Goal: Information Seeking & Learning: Compare options

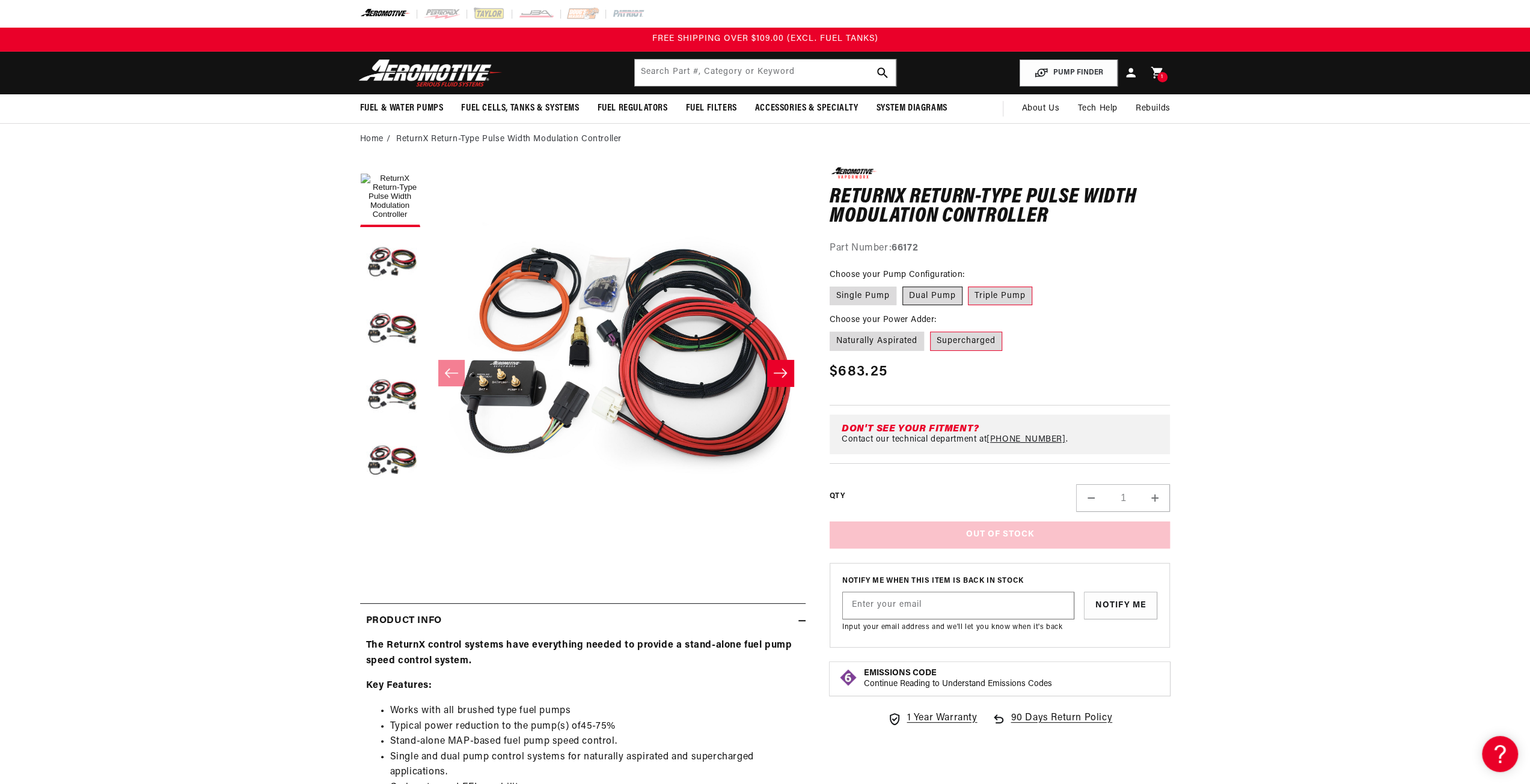
click at [931, 293] on label "Dual Pump" at bounding box center [932, 296] width 60 height 19
click at [903, 285] on input "Dual Pump" at bounding box center [902, 284] width 1 height 1
radio input "true"
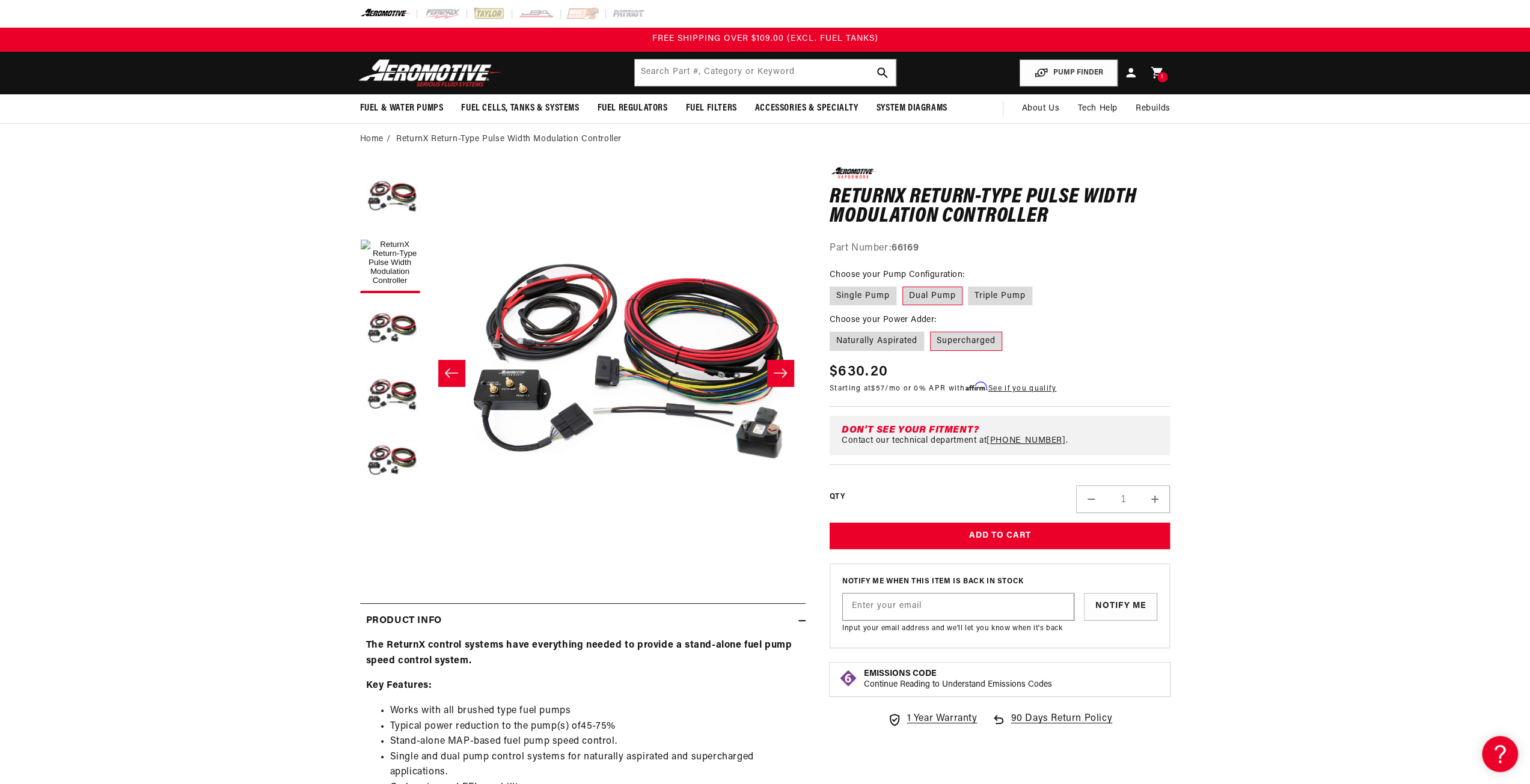
click at [966, 339] on label "Supercharged" at bounding box center [966, 341] width 72 height 19
click at [930, 330] on input "Supercharged" at bounding box center [930, 329] width 1 height 1
click at [994, 298] on label "Triple Pump" at bounding box center [1000, 296] width 64 height 19
click at [969, 285] on input "Triple Pump" at bounding box center [968, 284] width 1 height 1
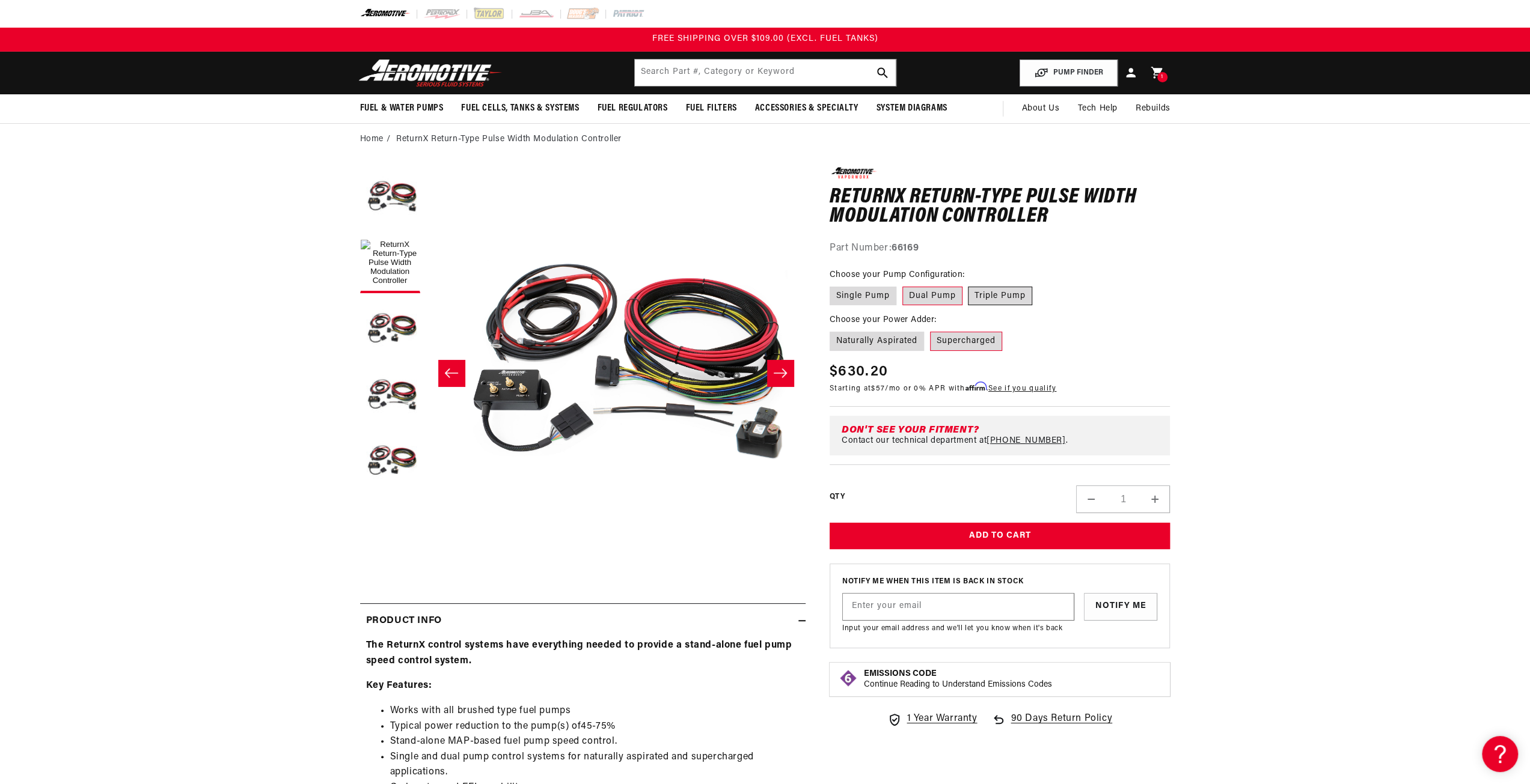
radio input "true"
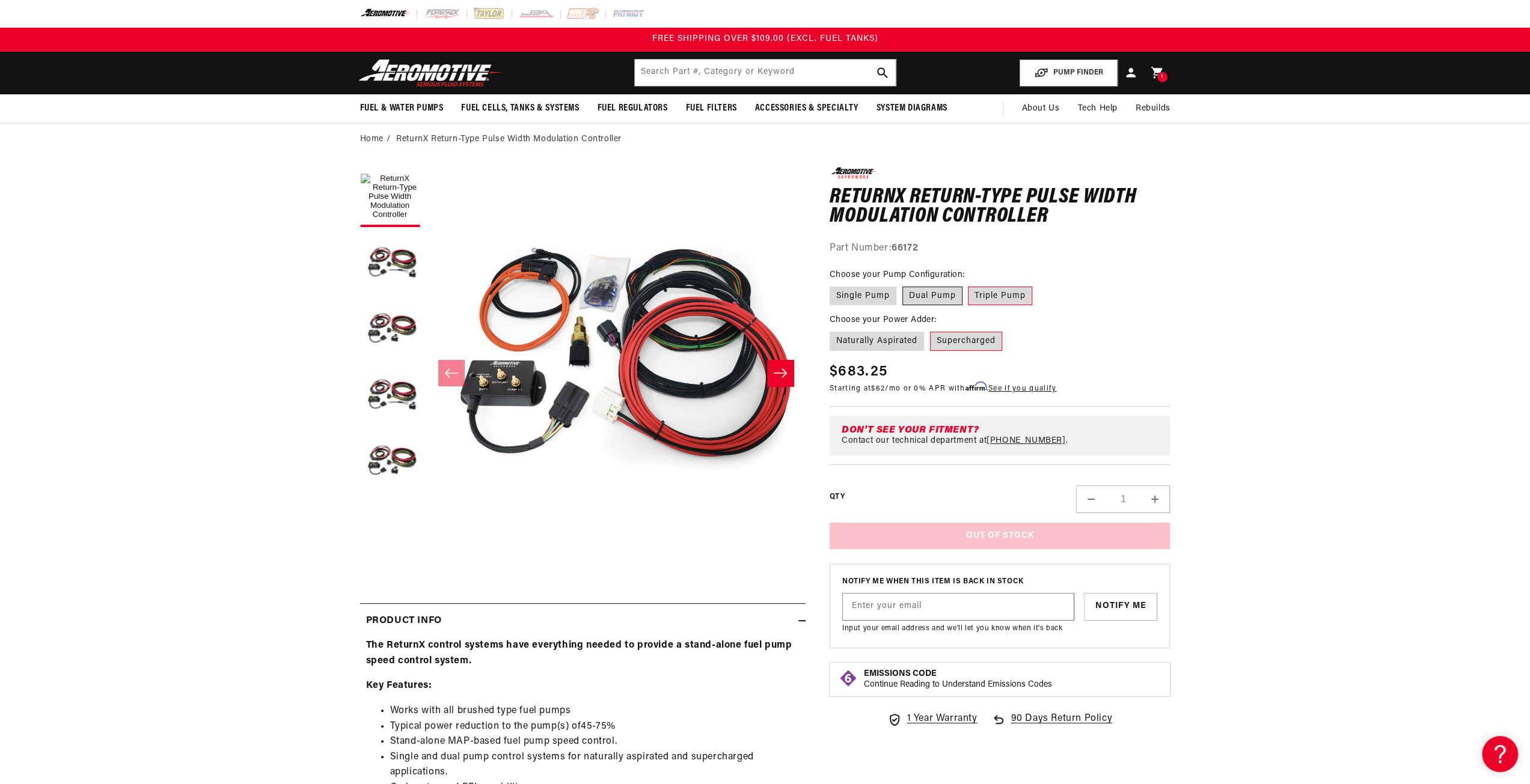
click at [935, 295] on label "Dual Pump" at bounding box center [932, 296] width 60 height 19
click at [903, 285] on input "Dual Pump" at bounding box center [902, 284] width 1 height 1
radio input "true"
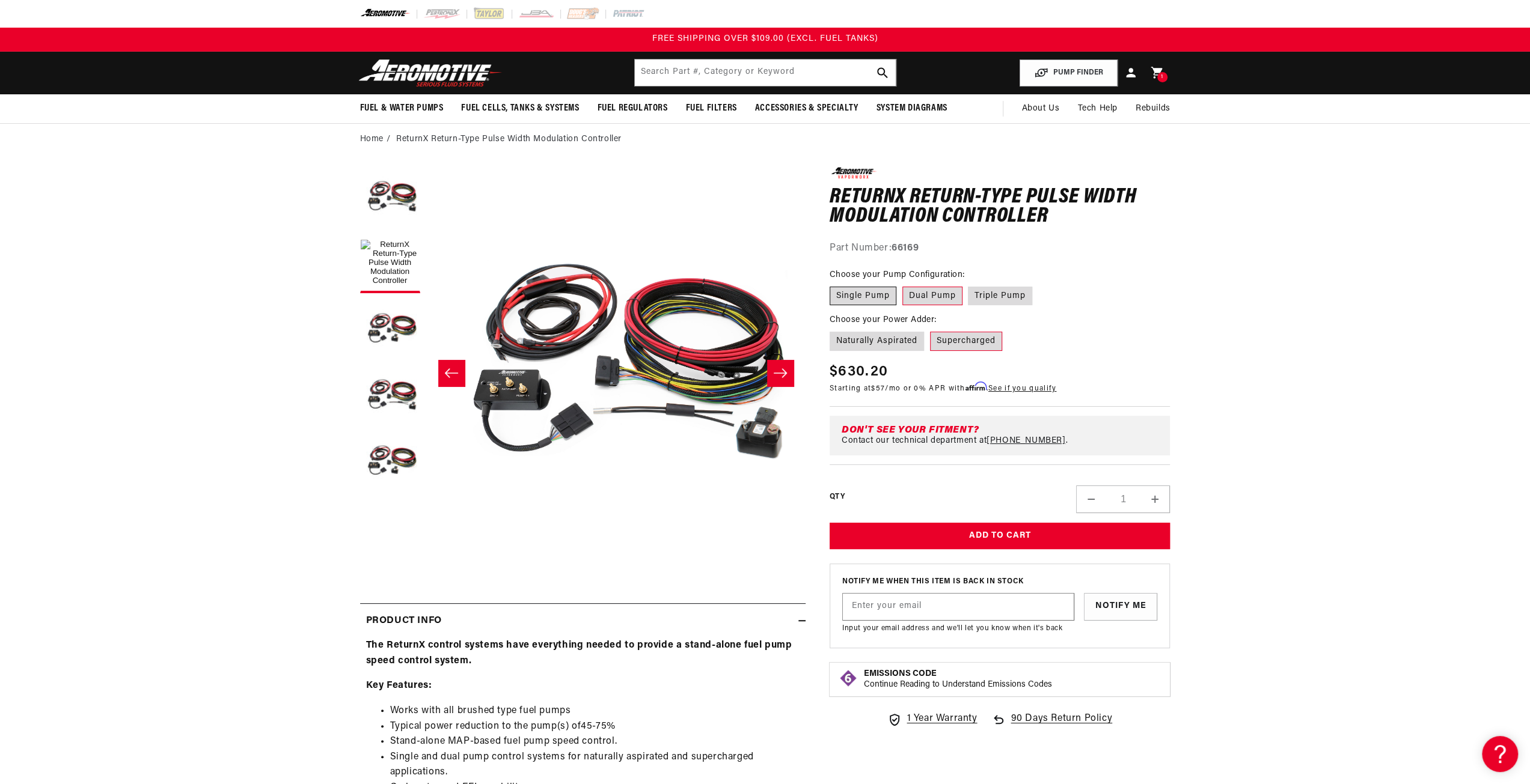
click at [849, 296] on label "Single Pump" at bounding box center [863, 296] width 67 height 19
click at [833, 285] on input "Single Pump" at bounding box center [832, 284] width 1 height 1
radio input "true"
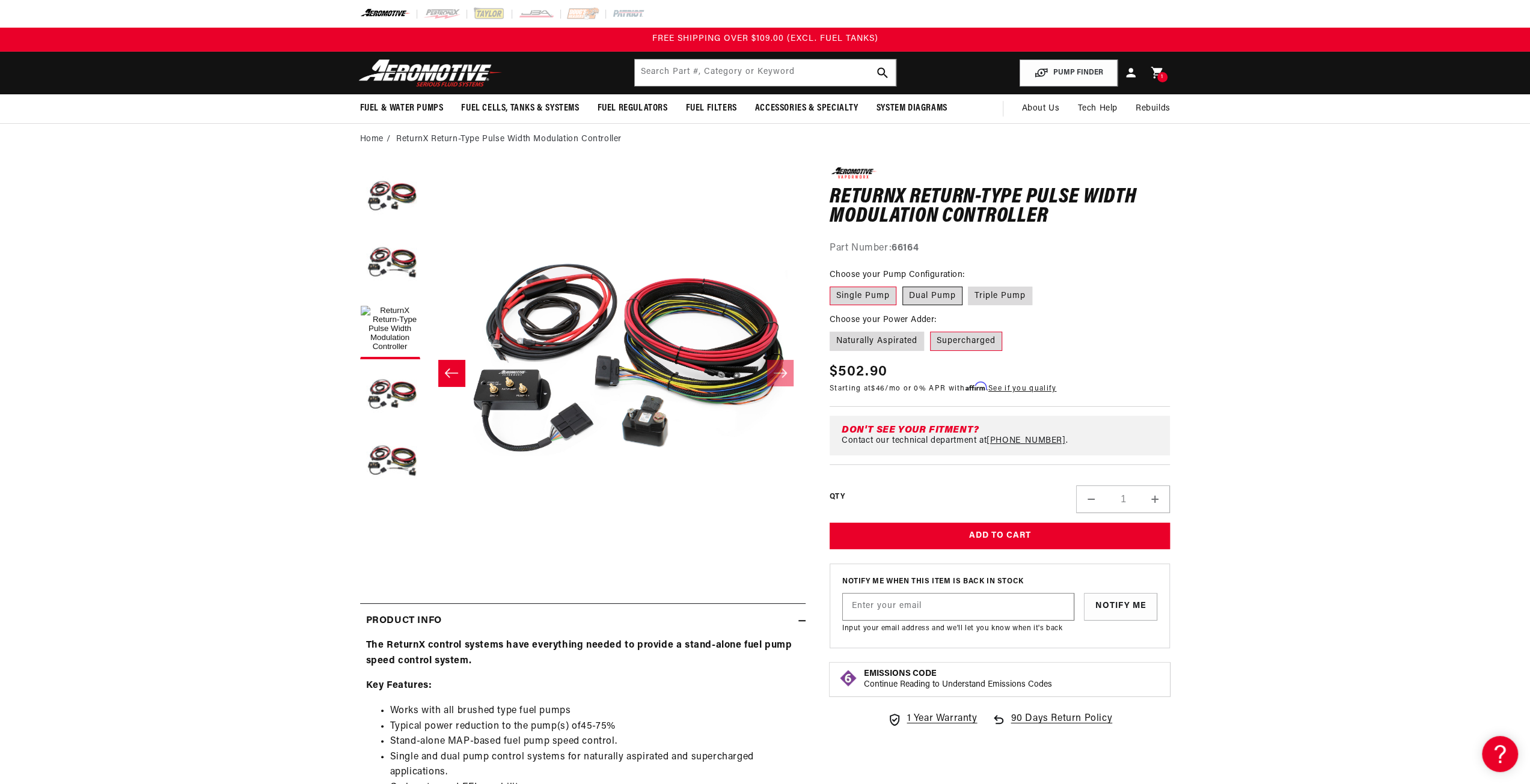
click at [929, 297] on label "Dual Pump" at bounding box center [932, 296] width 60 height 19
click at [903, 285] on input "Dual Pump" at bounding box center [902, 284] width 1 height 1
radio input "true"
